Goal: Find specific page/section: Find specific page/section

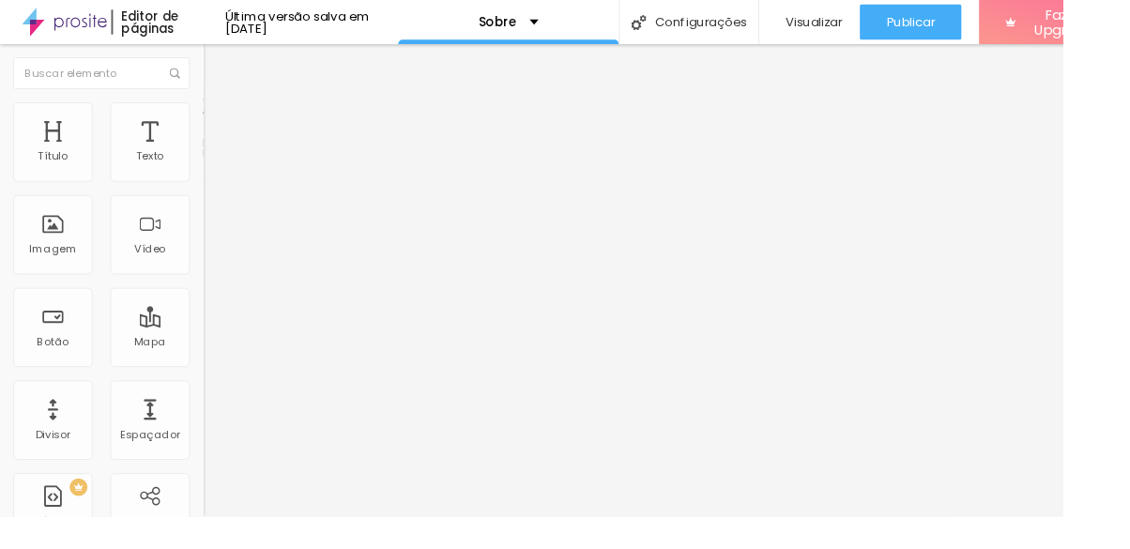
click at [216, 58] on button "Editar Seção" at bounding box center [324, 68] width 216 height 43
click at [157, 352] on div "Mapa" at bounding box center [159, 348] width 84 height 84
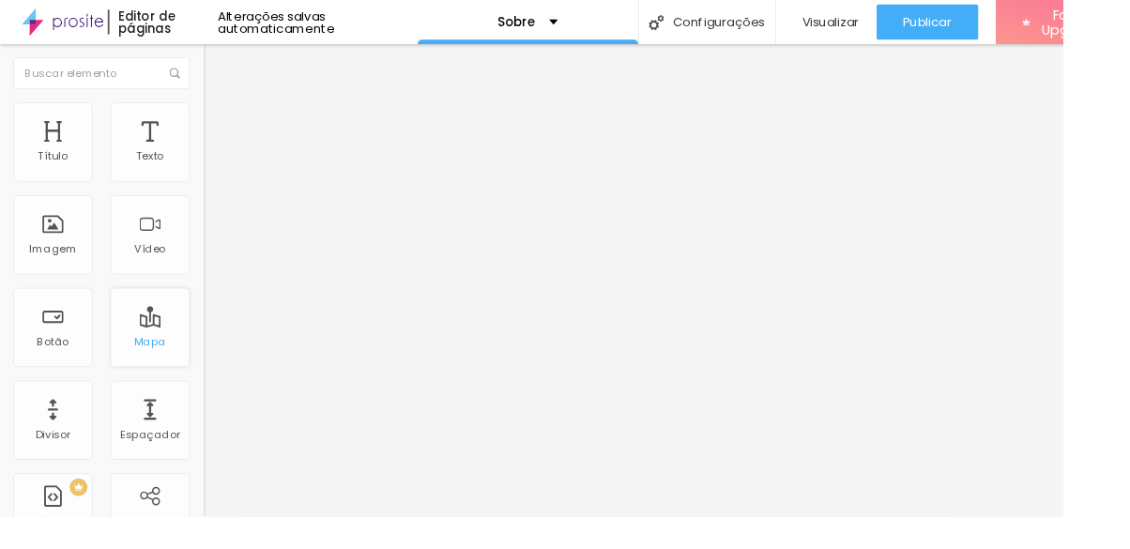
click at [154, 355] on div "Mapa" at bounding box center [159, 348] width 84 height 84
click at [160, 342] on div "Mapa" at bounding box center [159, 348] width 84 height 84
click at [157, 346] on div "Mapa" at bounding box center [159, 348] width 84 height 84
